Goal: Information Seeking & Learning: Learn about a topic

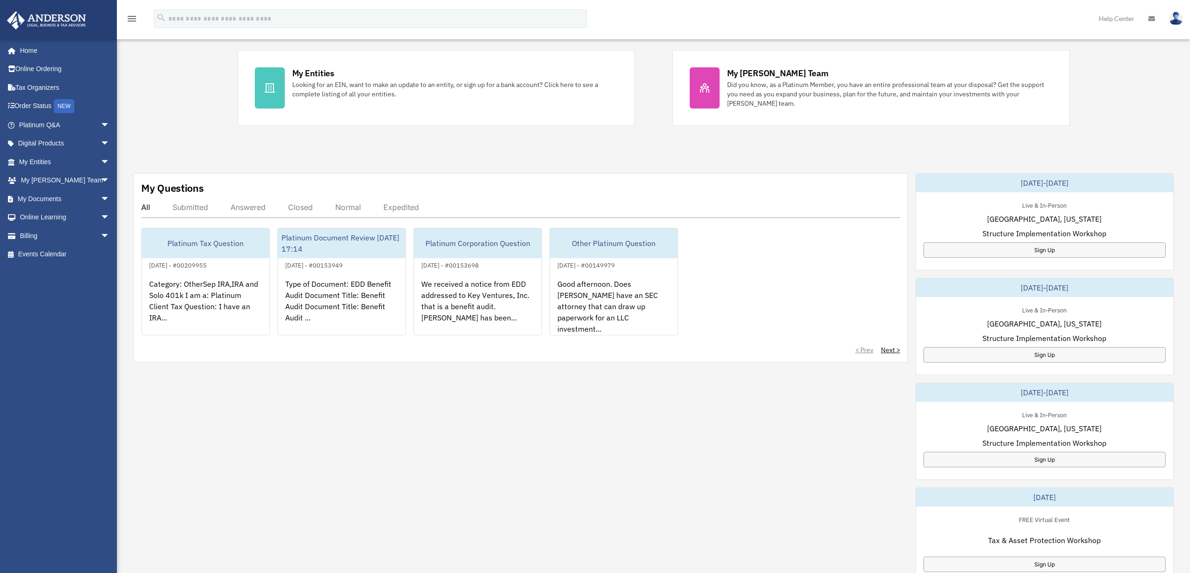
scroll to position [203, 0]
click at [1037, 352] on div "Sign Up" at bounding box center [1044, 353] width 242 height 15
click at [29, 51] on link "Home" at bounding box center [65, 50] width 117 height 19
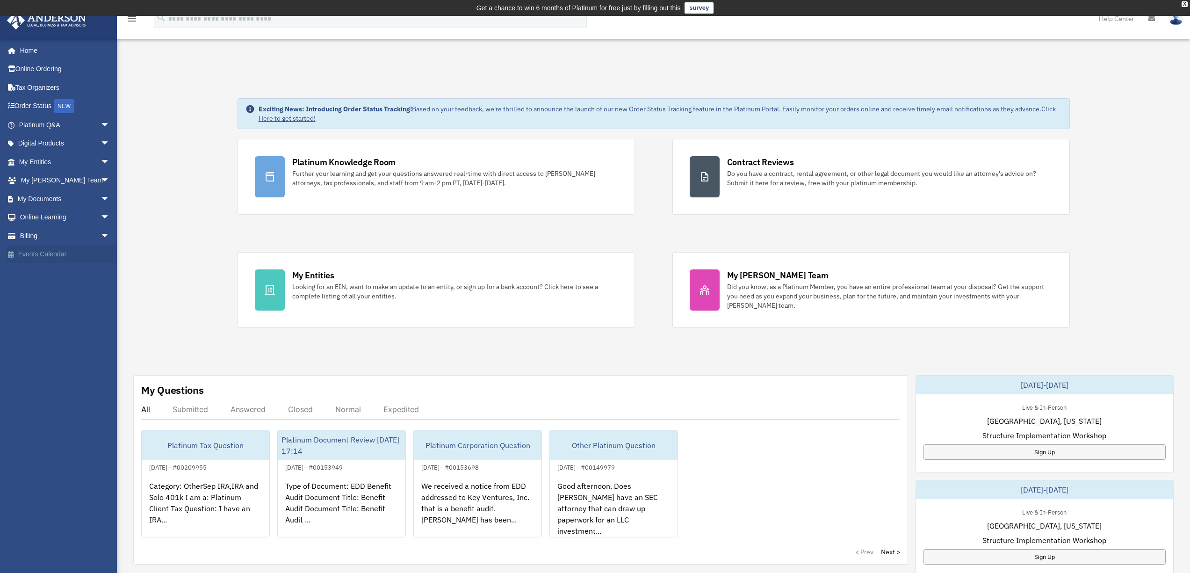
click at [53, 252] on link "Events Calendar" at bounding box center [65, 254] width 117 height 19
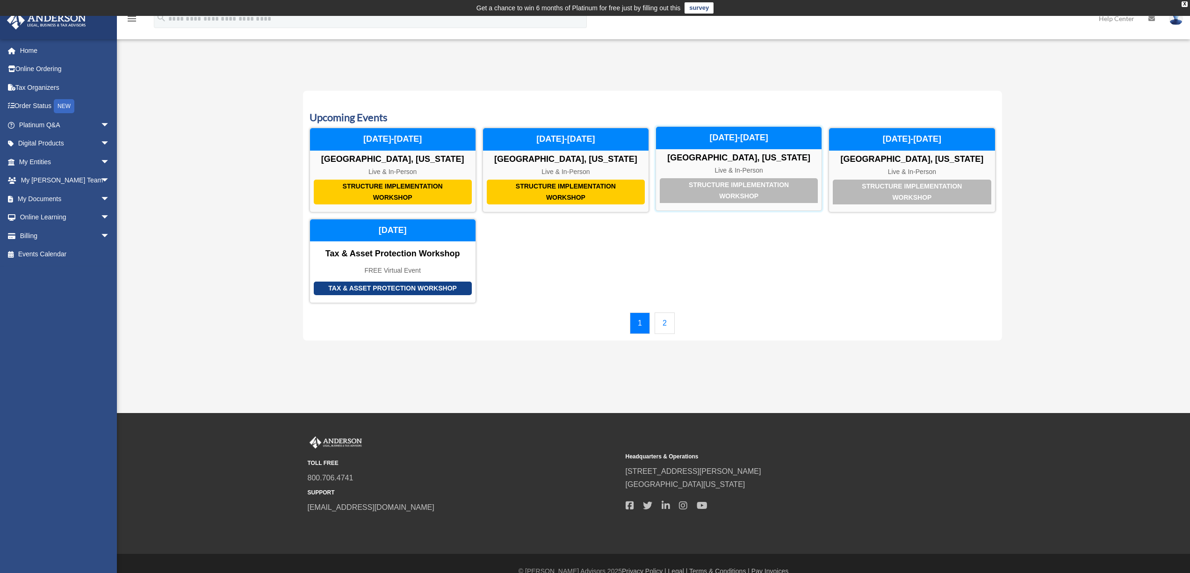
click at [755, 192] on div "Structure Implementation Workshop" at bounding box center [739, 190] width 158 height 25
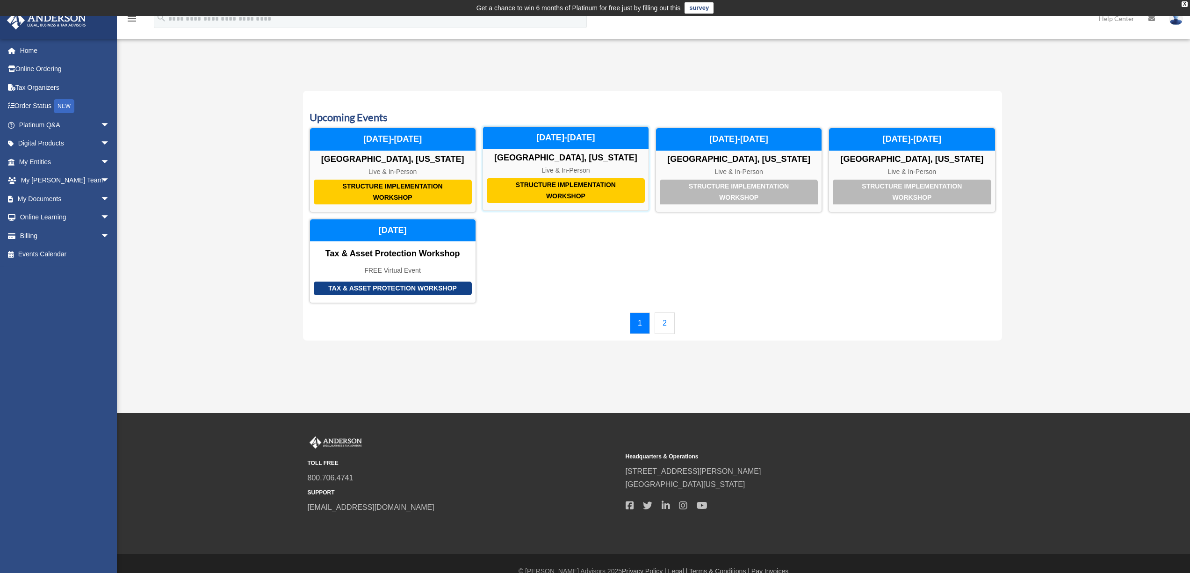
click at [596, 194] on div "Structure Implementation Workshop" at bounding box center [566, 190] width 158 height 25
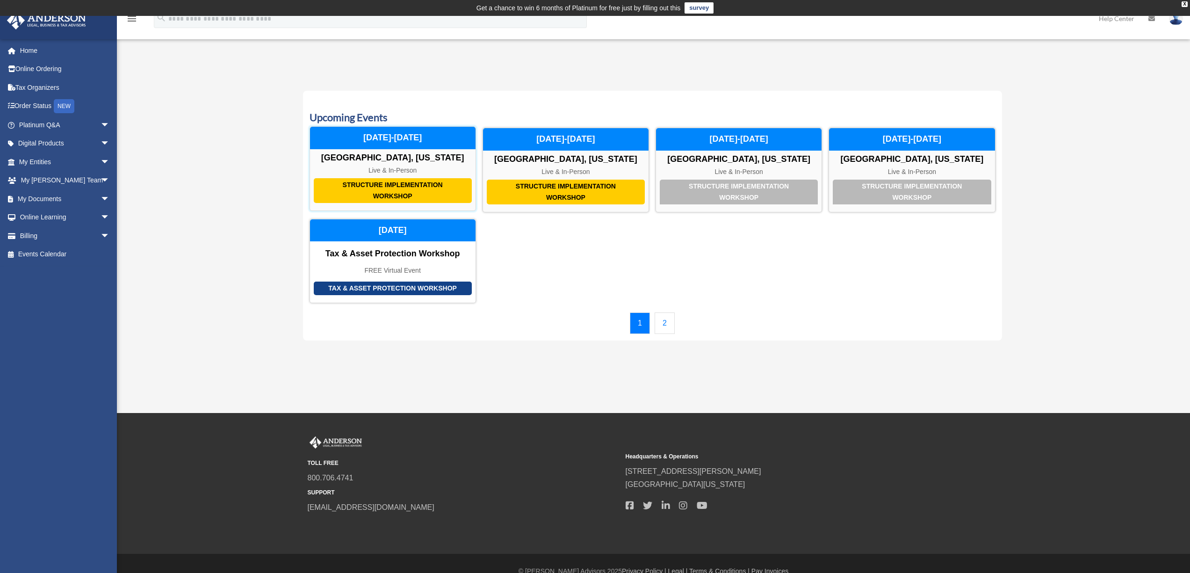
click at [421, 187] on div "Structure Implementation Workshop" at bounding box center [393, 190] width 158 height 25
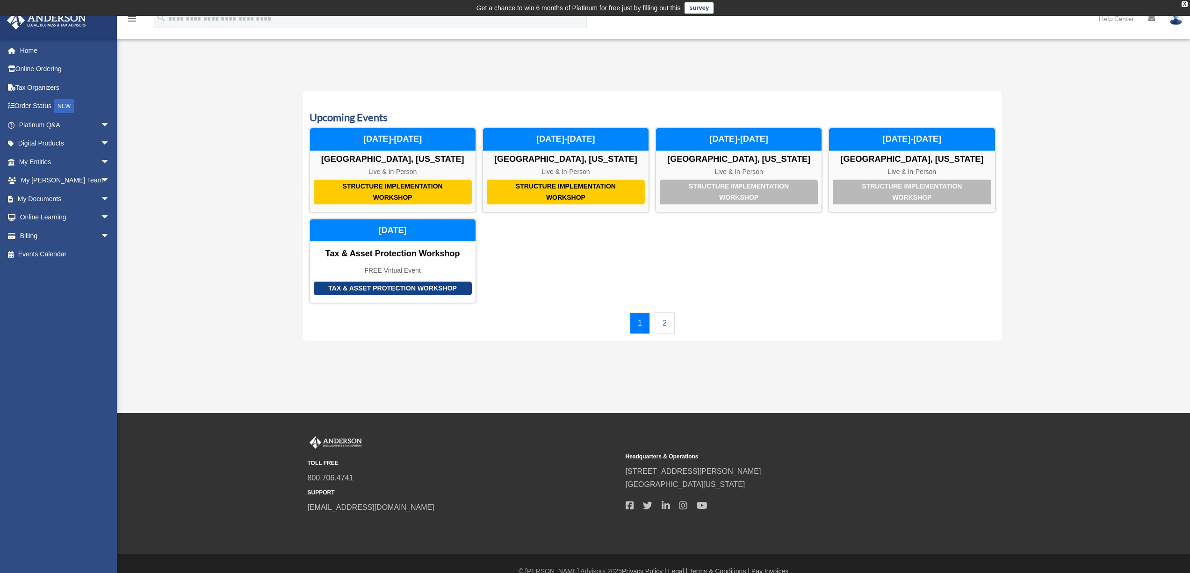
click at [667, 329] on link "2" at bounding box center [664, 323] width 20 height 22
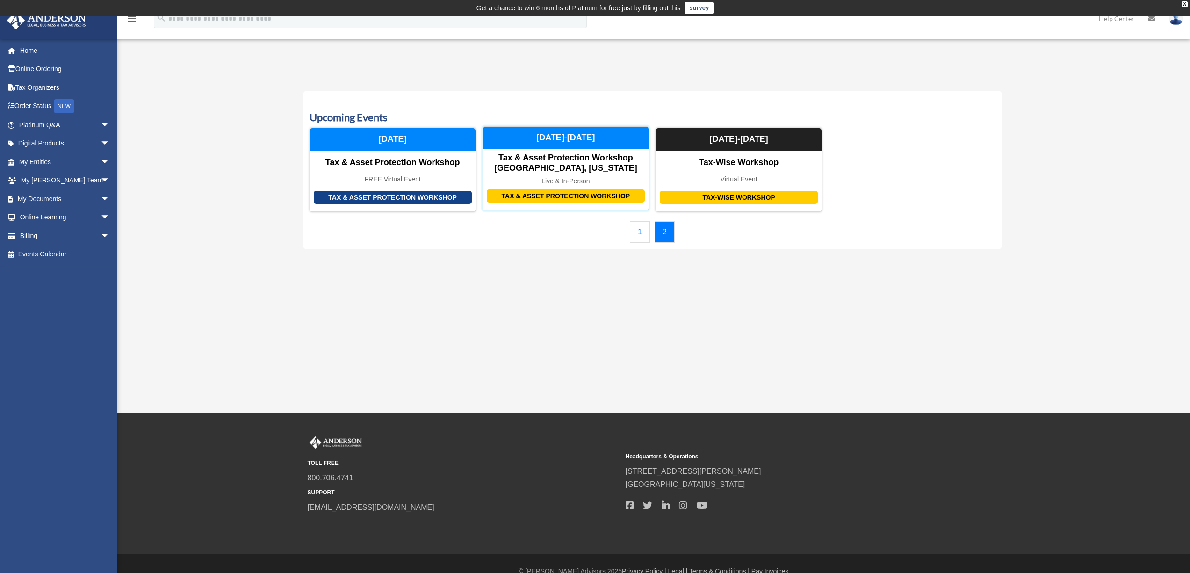
click at [577, 197] on div "Tax & Asset Protection Workshop" at bounding box center [566, 196] width 158 height 14
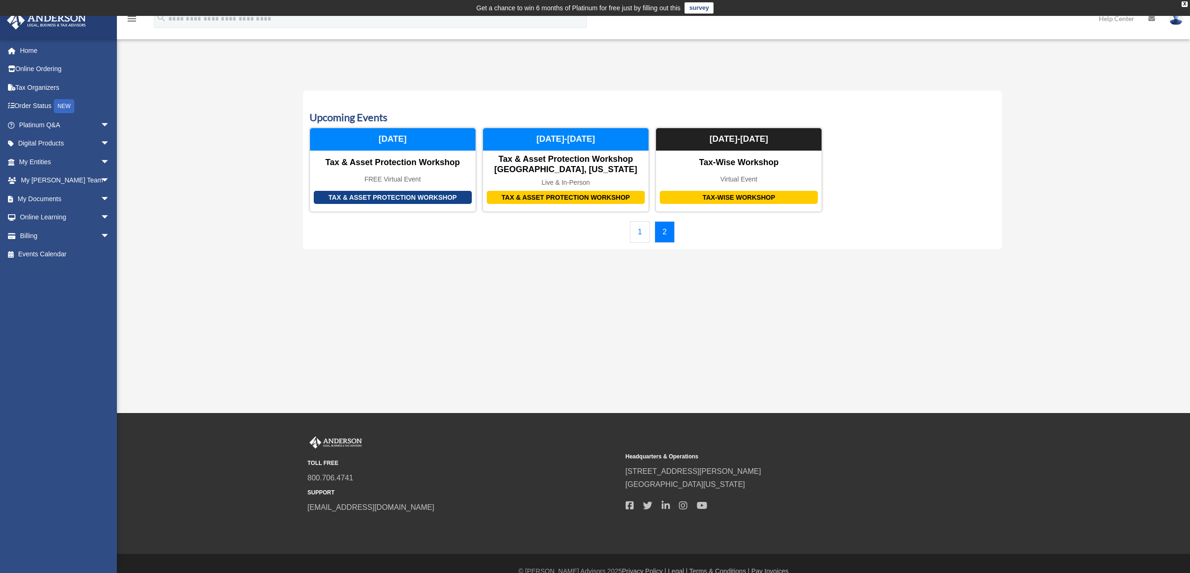
click at [640, 235] on link "1" at bounding box center [640, 232] width 20 height 22
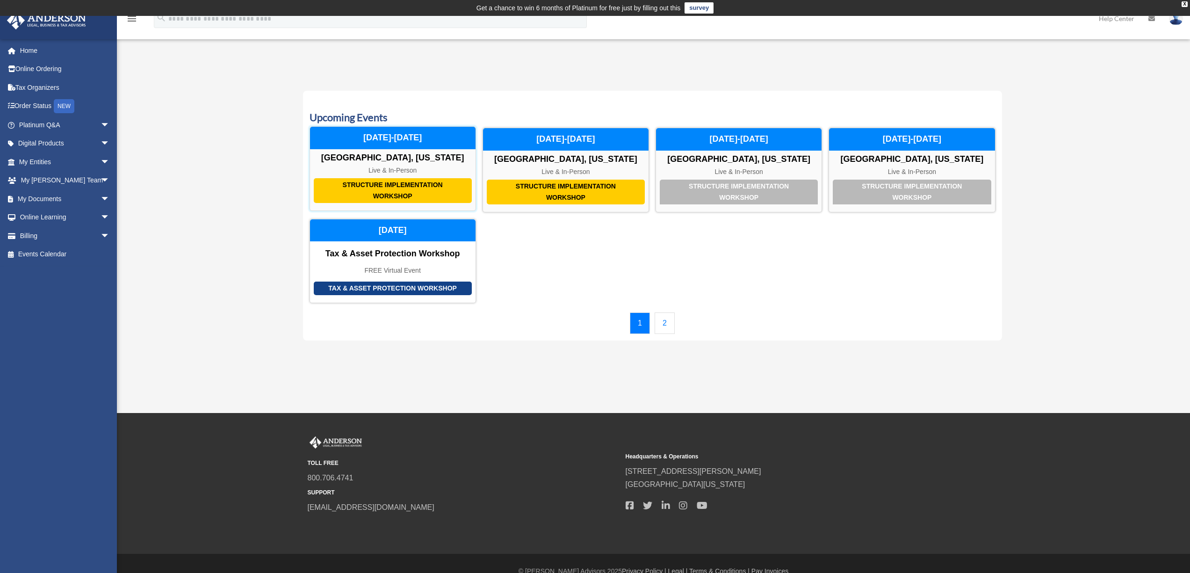
click at [421, 194] on div "Structure Implementation Workshop" at bounding box center [393, 190] width 158 height 25
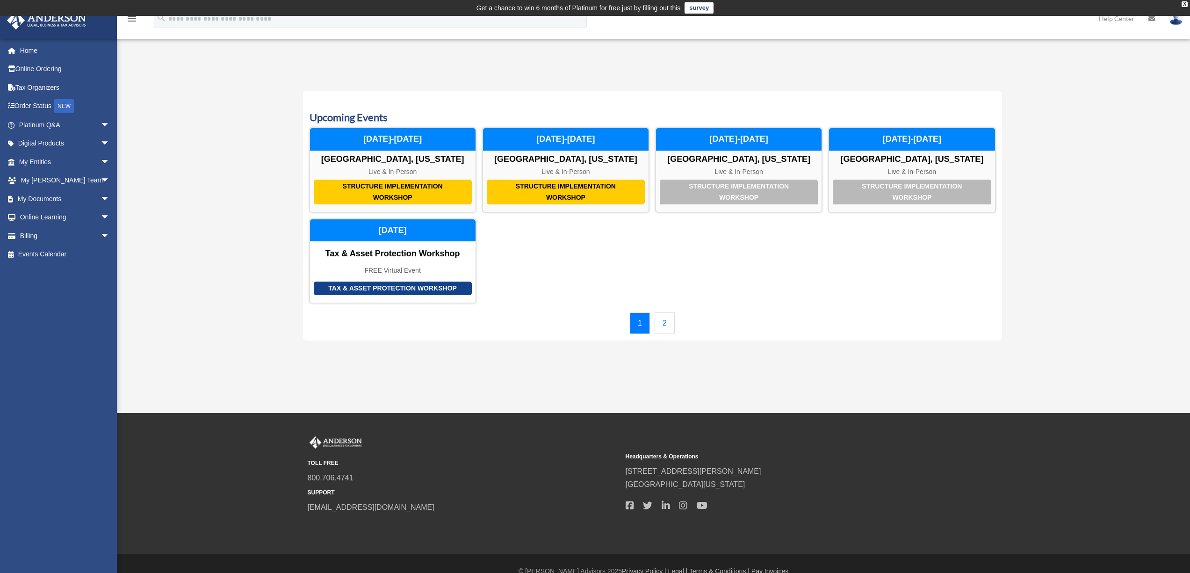
click at [665, 321] on link "2" at bounding box center [664, 323] width 20 height 22
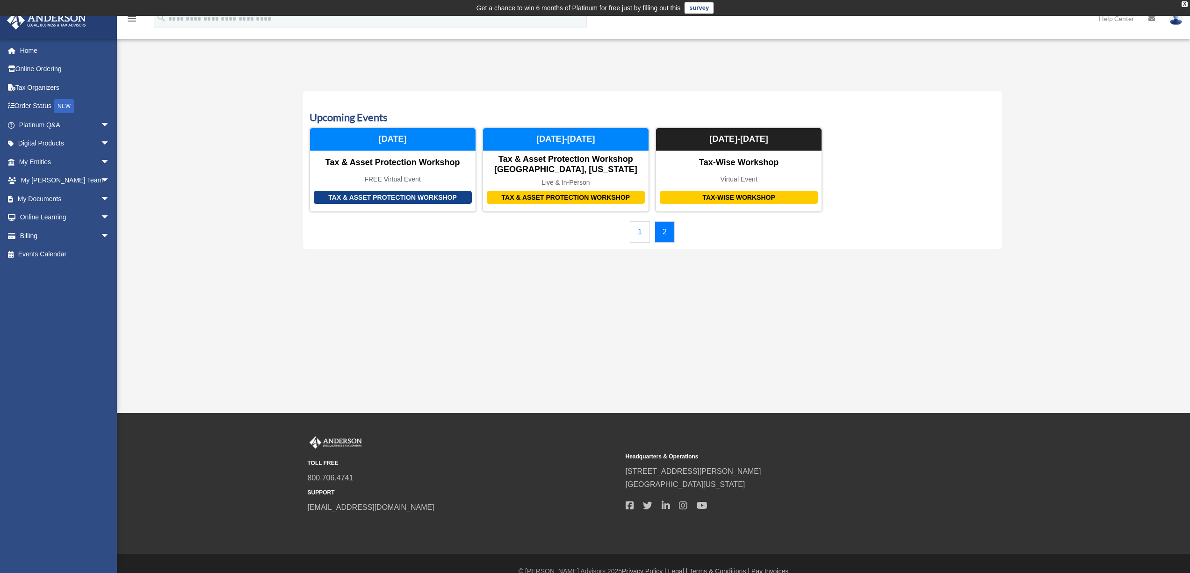
click at [159, 115] on div "Calendar twomey.john.p@gmail.com Sign Out twomey.john.p@gmail.com Home Online O…" at bounding box center [595, 162] width 1190 height 197
click at [46, 253] on link "Events Calendar" at bounding box center [65, 254] width 117 height 19
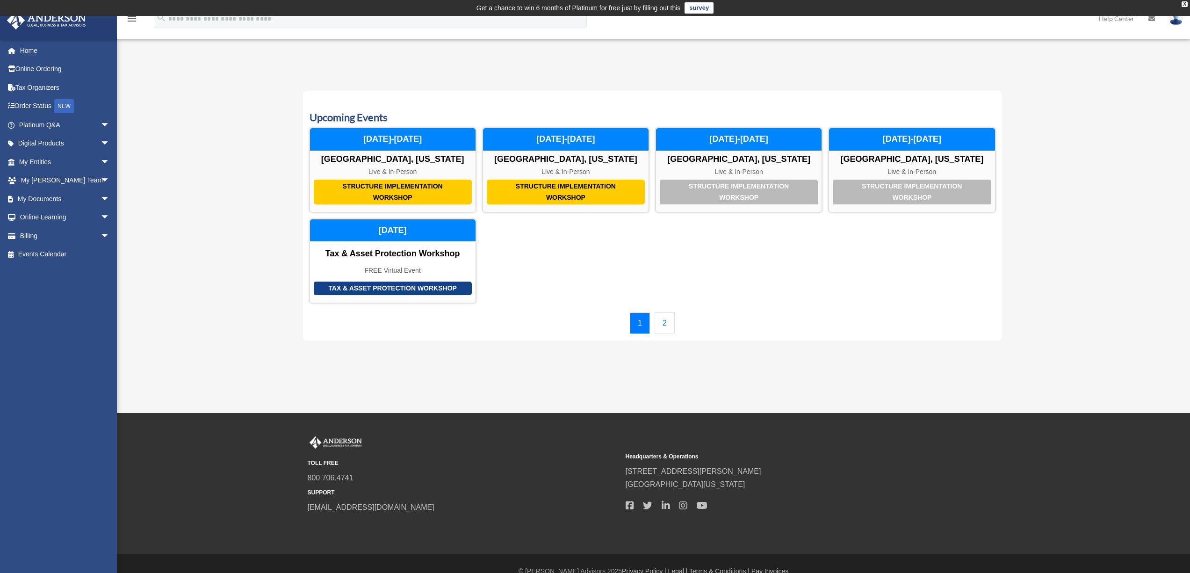
click at [664, 321] on link "2" at bounding box center [664, 323] width 20 height 22
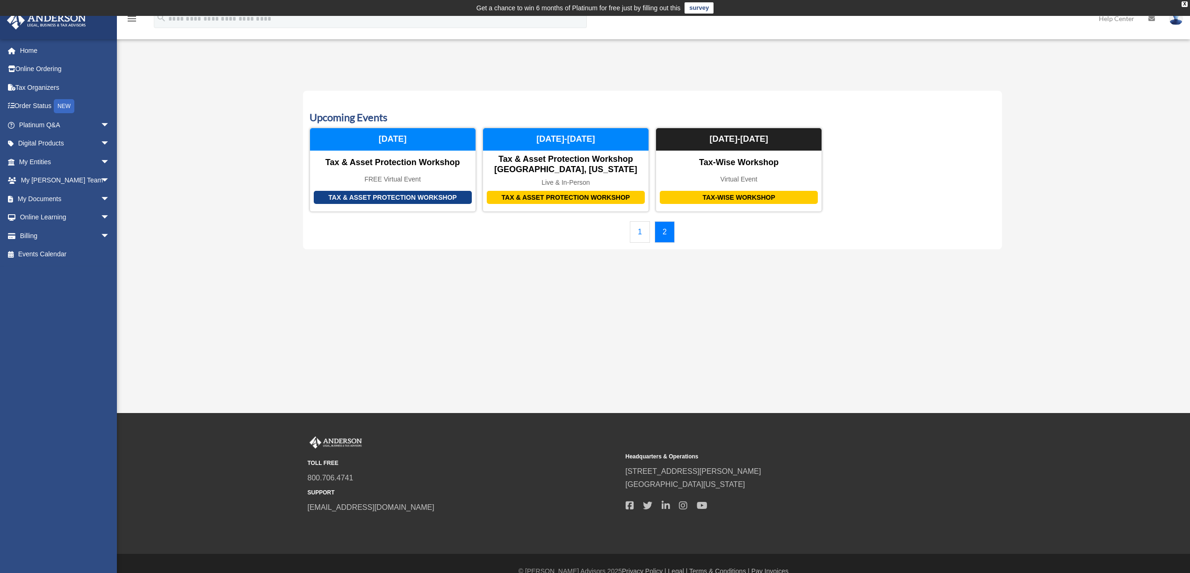
click at [636, 231] on link "1" at bounding box center [640, 232] width 20 height 22
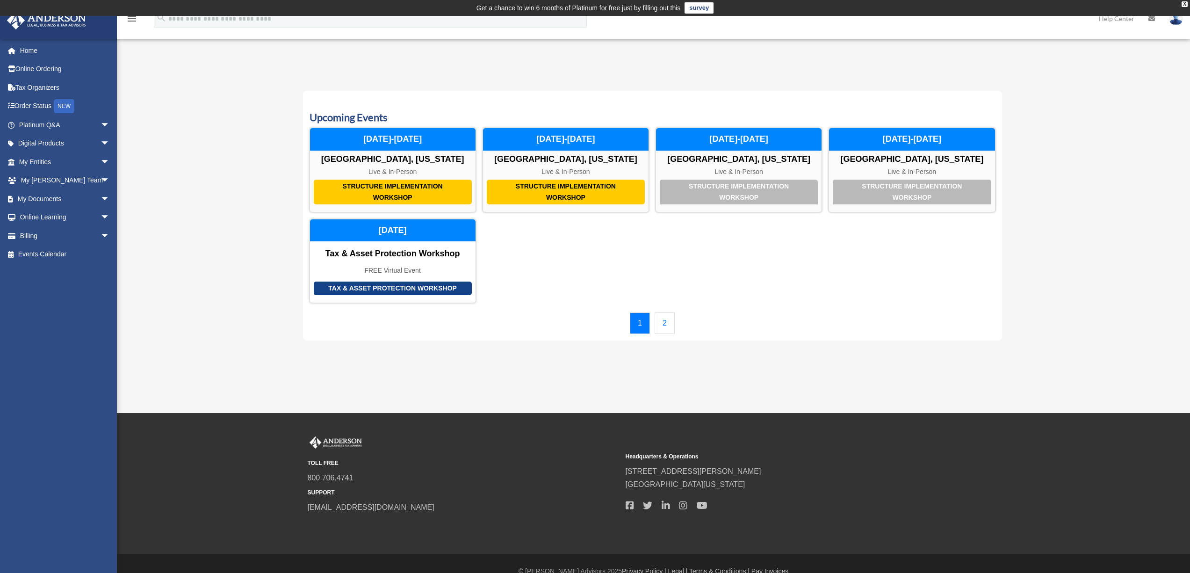
click at [665, 321] on link "2" at bounding box center [664, 323] width 20 height 22
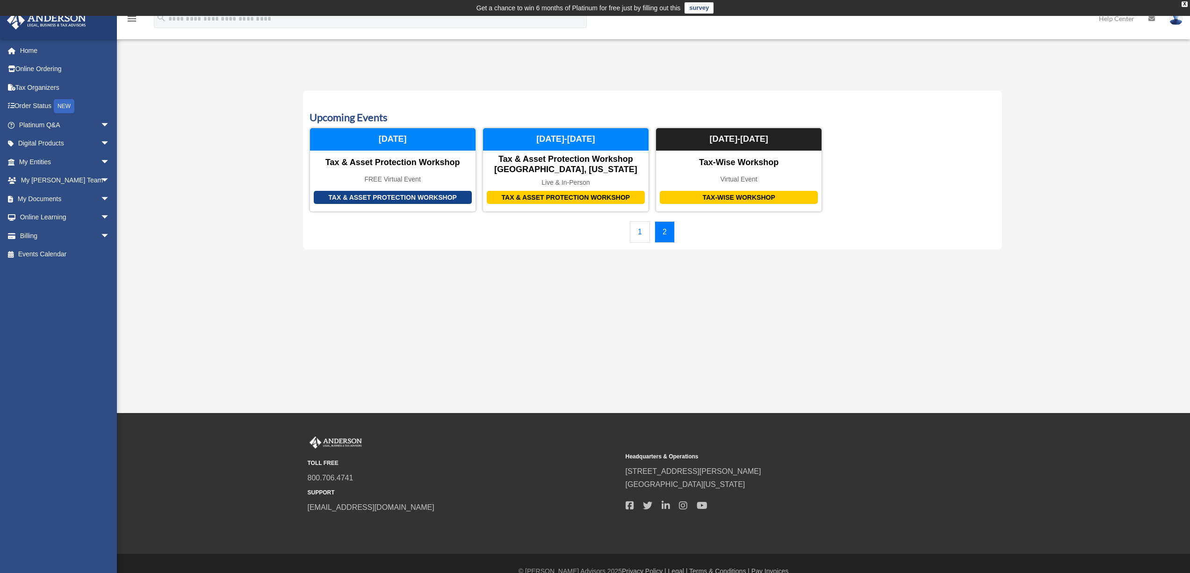
click at [637, 238] on link "1" at bounding box center [640, 232] width 20 height 22
